Goal: Task Accomplishment & Management: Use online tool/utility

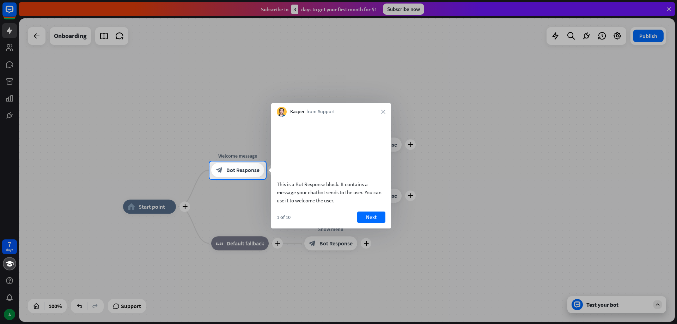
click at [390, 114] on div "Kacper from Support close" at bounding box center [331, 109] width 120 height 13
click at [381, 113] on icon "close" at bounding box center [383, 112] width 4 height 4
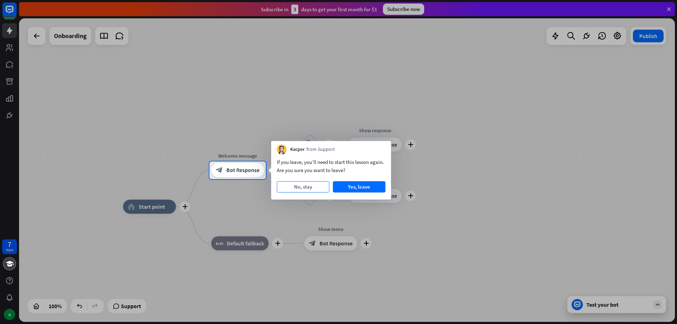
click at [313, 190] on button "No, stay" at bounding box center [303, 186] width 53 height 11
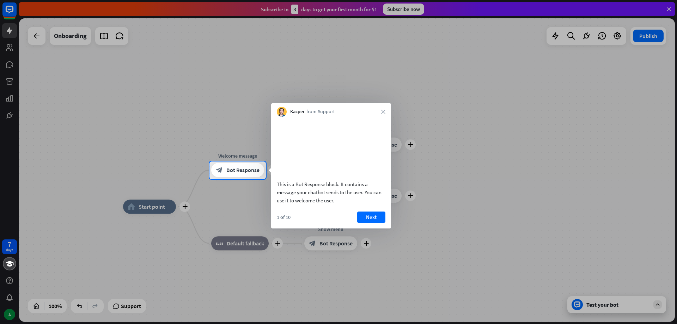
click at [379, 112] on div "Kacper from Support close" at bounding box center [331, 109] width 120 height 13
click at [376, 112] on div "Kacper from Support close" at bounding box center [331, 109] width 120 height 13
click at [385, 109] on div "Kacper from Support close" at bounding box center [331, 109] width 120 height 13
click at [383, 111] on icon "close" at bounding box center [383, 112] width 4 height 4
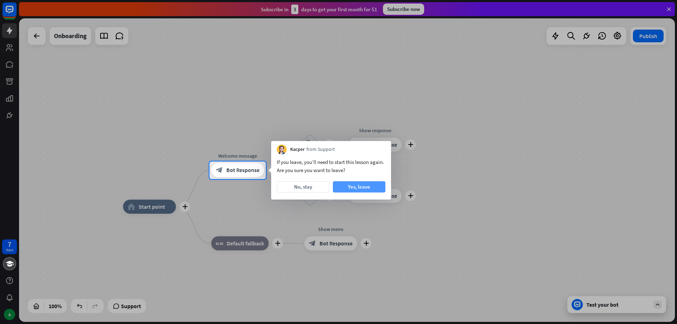
click at [368, 186] on button "Yes, leave" at bounding box center [359, 186] width 53 height 11
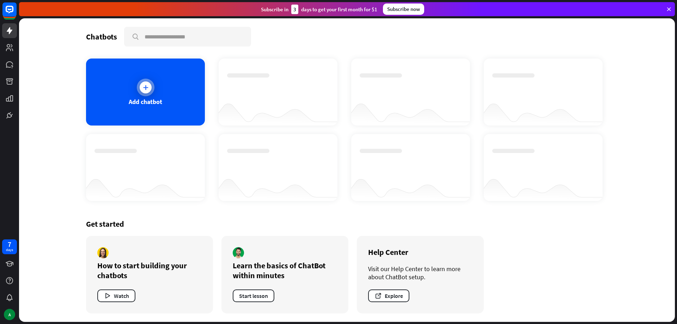
click at [138, 92] on div at bounding box center [146, 88] width 18 height 18
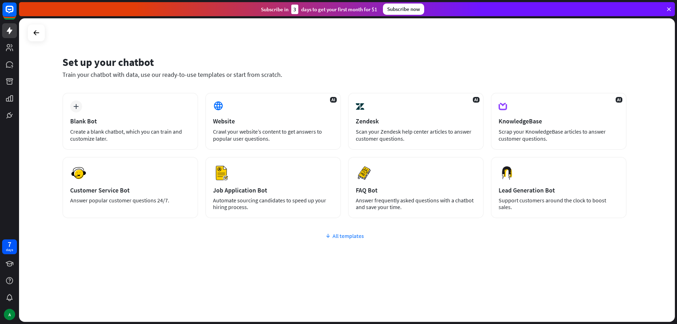
click at [339, 239] on div "All templates" at bounding box center [344, 235] width 564 height 7
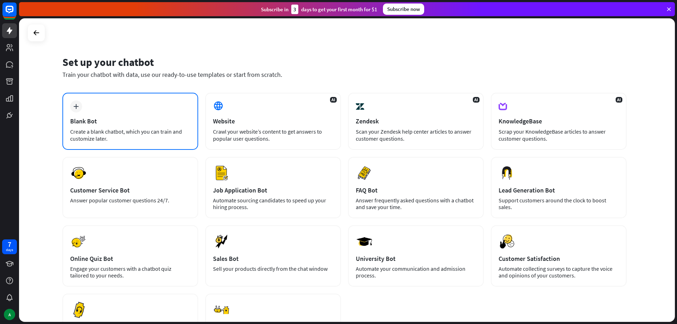
click at [109, 117] on div "Blank Bot" at bounding box center [130, 121] width 120 height 8
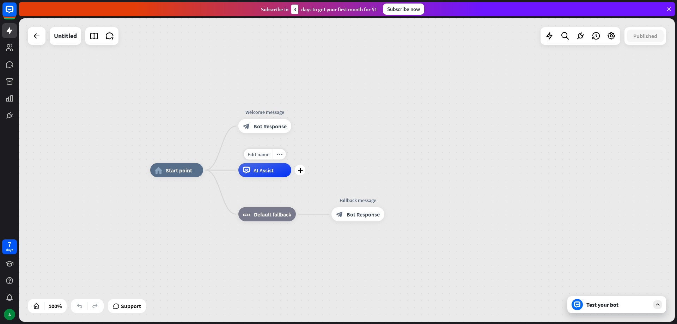
click at [264, 177] on div "Edit name more_horiz plus AI Assist" at bounding box center [264, 170] width 53 height 14
click at [291, 177] on div "Edit name more_horiz plus AI Assist" at bounding box center [264, 170] width 53 height 14
click at [300, 173] on div "plus" at bounding box center [299, 170] width 11 height 11
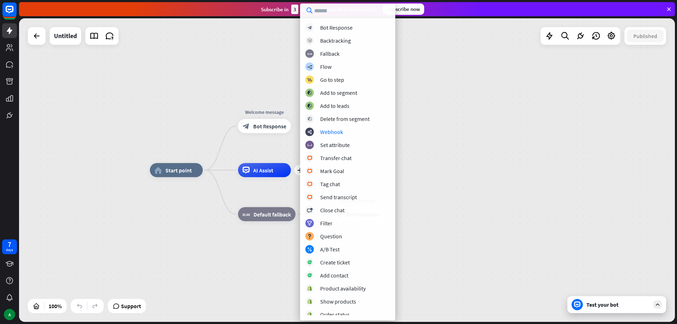
click at [477, 142] on div "home_2 Start point Welcome message block_bot_response Bot Response plus AI Assi…" at bounding box center [347, 170] width 656 height 304
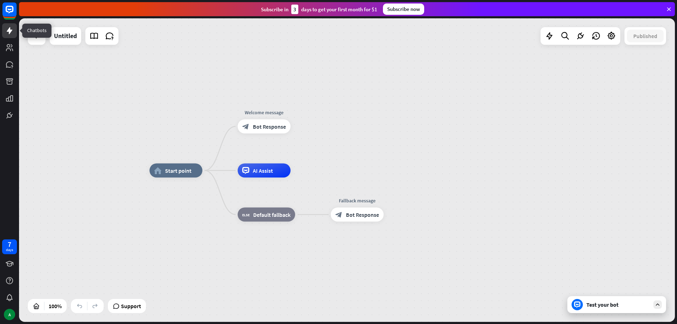
click at [11, 27] on icon at bounding box center [9, 30] width 8 height 8
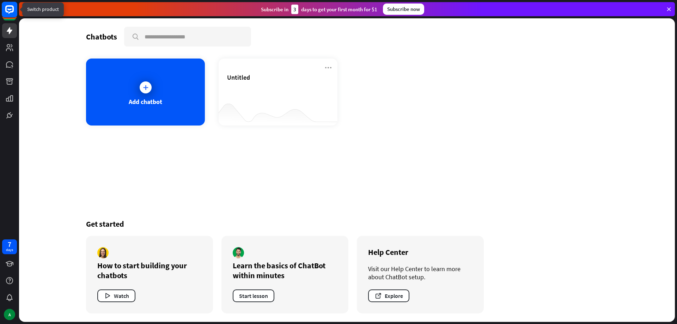
click at [17, 8] on rect at bounding box center [10, 10] width 16 height 16
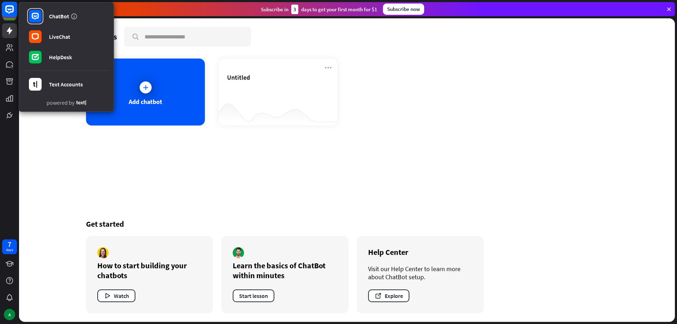
click at [15, 8] on rect at bounding box center [10, 10] width 16 height 16
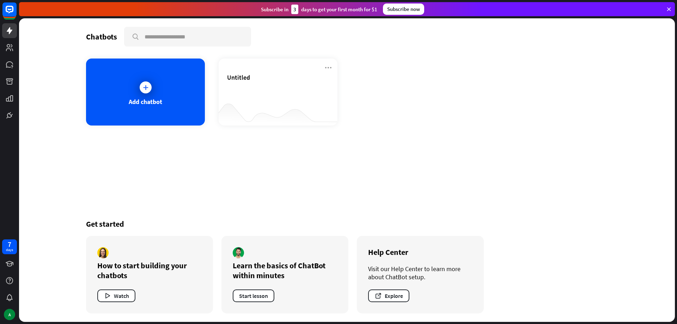
click at [5, 254] on div "7 days ‪A" at bounding box center [9, 279] width 19 height 85
click at [7, 250] on div "days" at bounding box center [9, 249] width 7 height 5
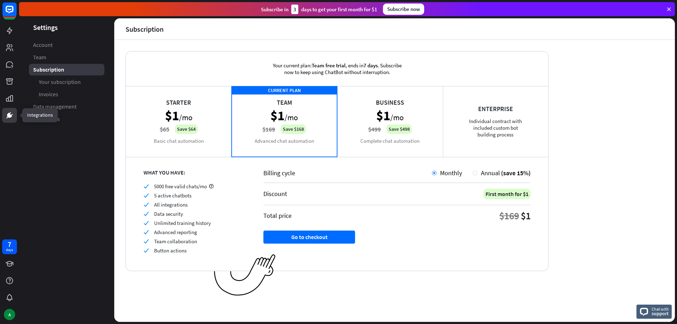
click at [7, 119] on icon at bounding box center [9, 115] width 8 height 8
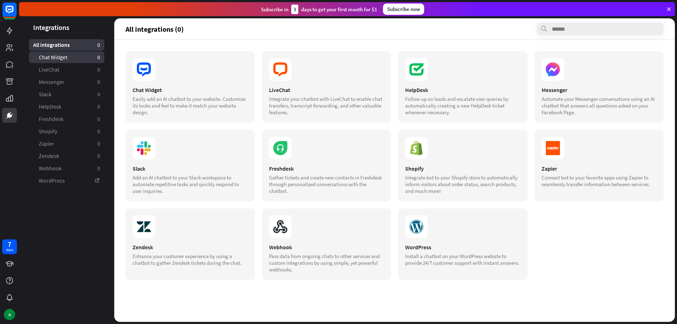
click at [62, 62] on link "Chat Widget 0" at bounding box center [66, 57] width 75 height 12
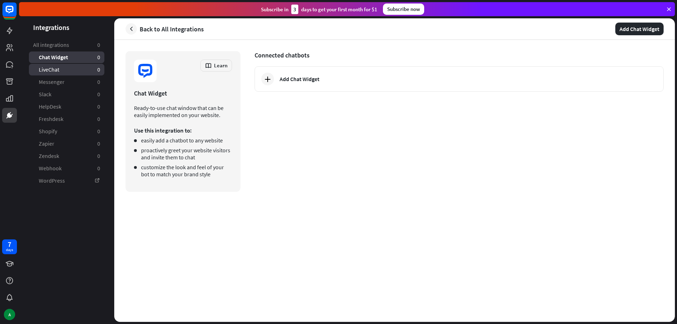
click at [56, 74] on link "LiveChat 0" at bounding box center [66, 70] width 75 height 12
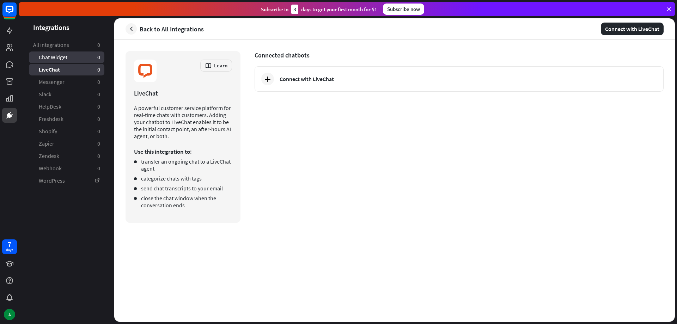
click at [59, 55] on span "Chat Widget" at bounding box center [53, 57] width 29 height 7
